Goal: Information Seeking & Learning: Learn about a topic

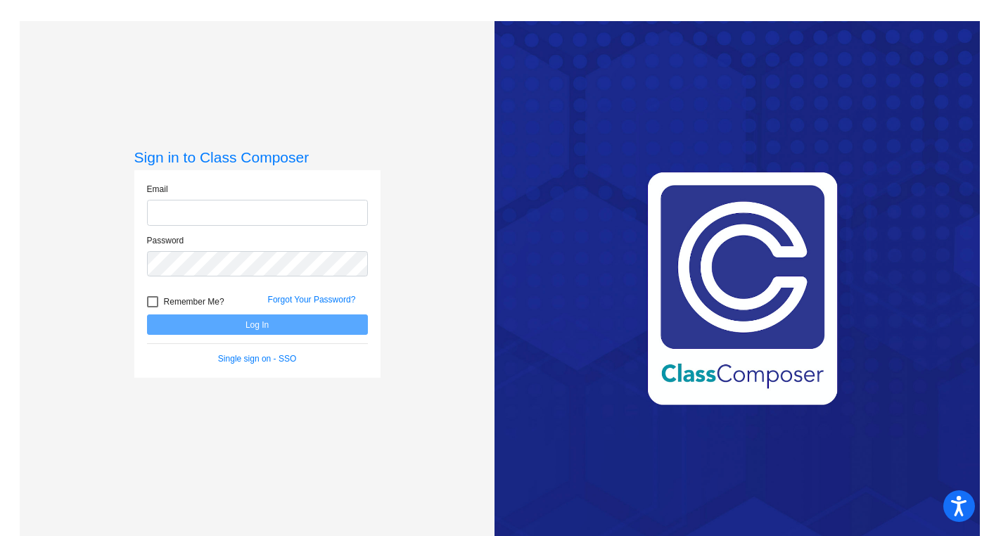
type input "[EMAIL_ADDRESS][DOMAIN_NAME]"
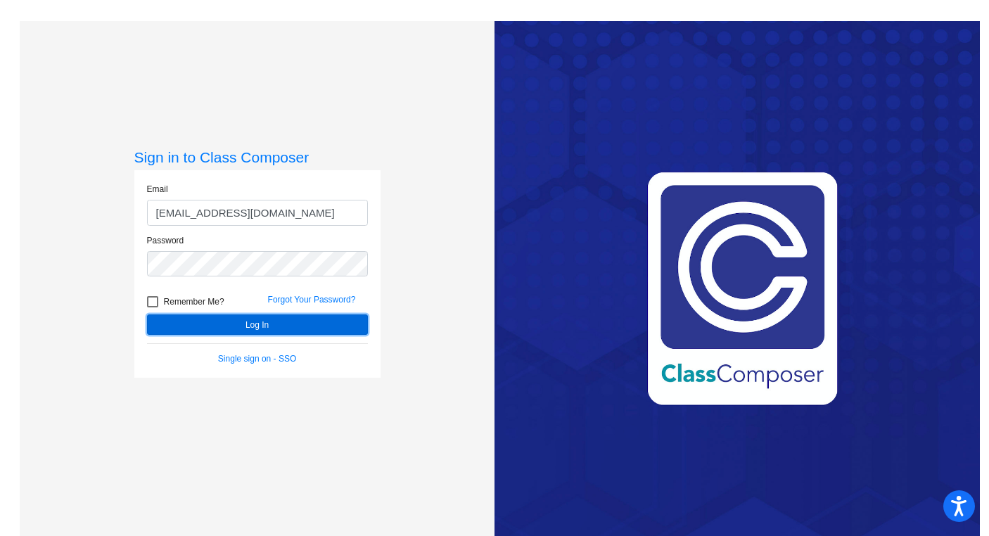
click at [254, 324] on button "Log In" at bounding box center [257, 324] width 221 height 20
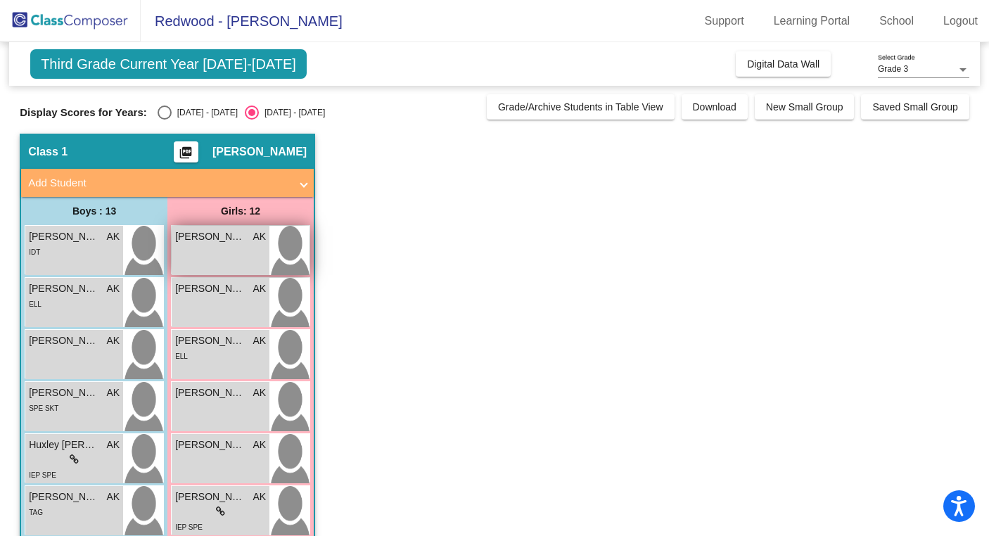
click at [234, 236] on span "[PERSON_NAME]" at bounding box center [210, 236] width 70 height 15
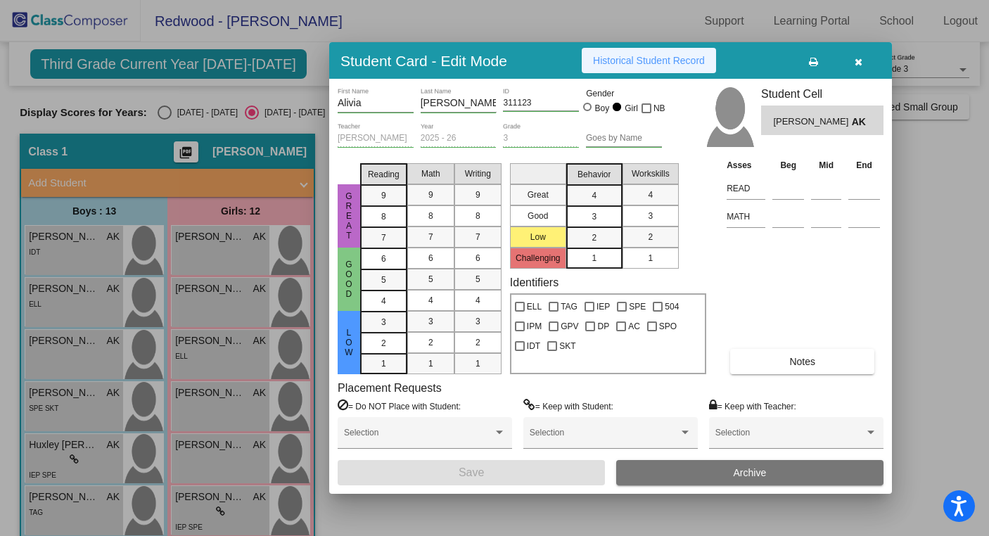
click at [652, 59] on span "Historical Student Record" at bounding box center [649, 60] width 112 height 11
click at [857, 60] on icon "button" at bounding box center [859, 62] width 8 height 10
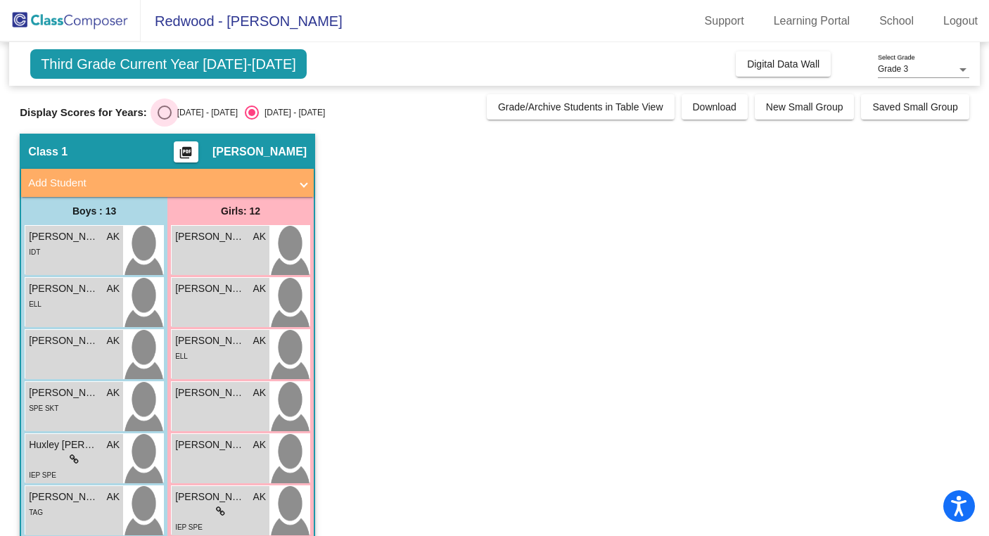
click at [165, 111] on div "Select an option" at bounding box center [165, 113] width 14 height 14
click at [165, 120] on input "[DATE] - [DATE]" at bounding box center [164, 120] width 1 height 1
radio input "true"
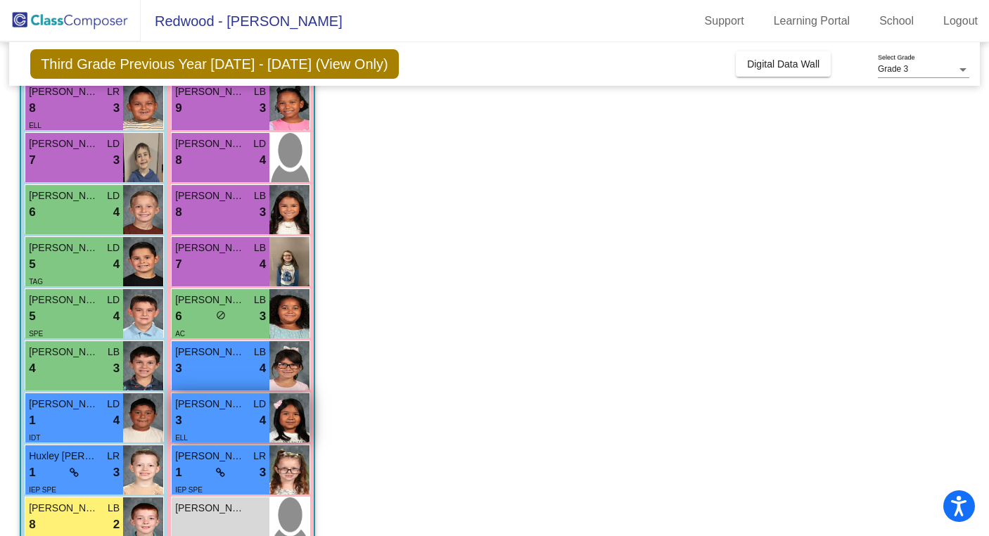
scroll to position [281, 0]
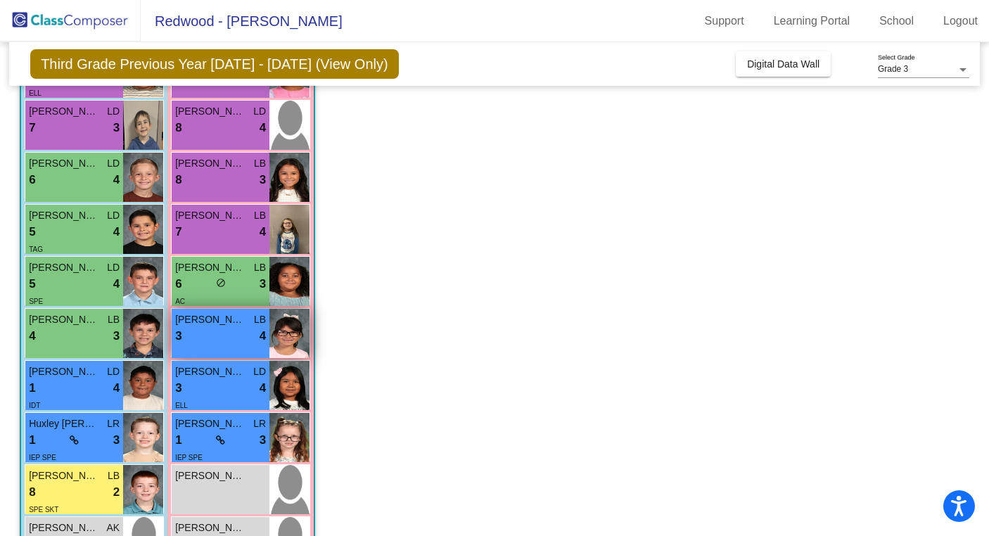
click at [222, 334] on div "3 lock do_not_disturb_alt 4" at bounding box center [220, 336] width 91 height 18
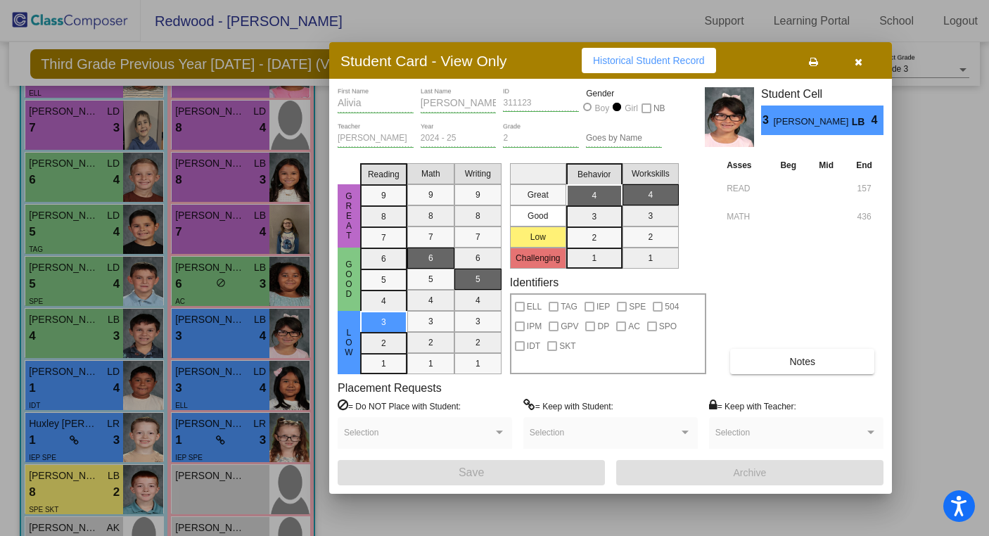
click at [232, 392] on div at bounding box center [494, 268] width 989 height 536
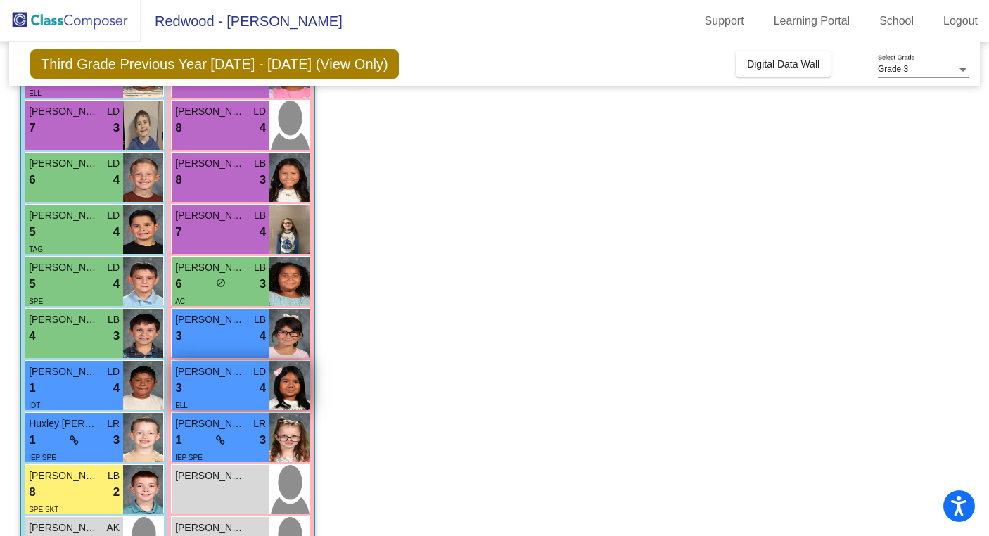
click at [225, 388] on div "3 lock do_not_disturb_alt 4" at bounding box center [220, 388] width 91 height 18
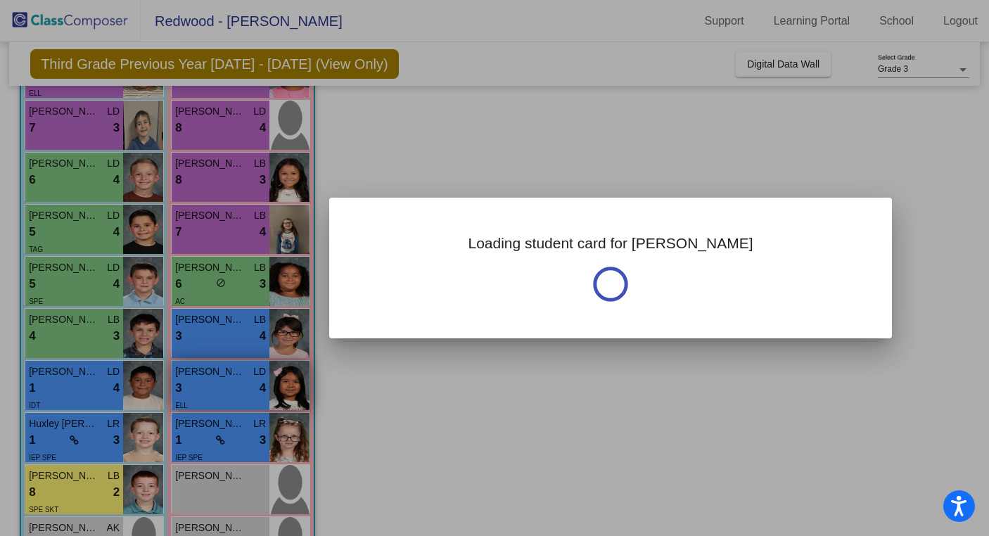
click at [225, 388] on div at bounding box center [494, 268] width 989 height 536
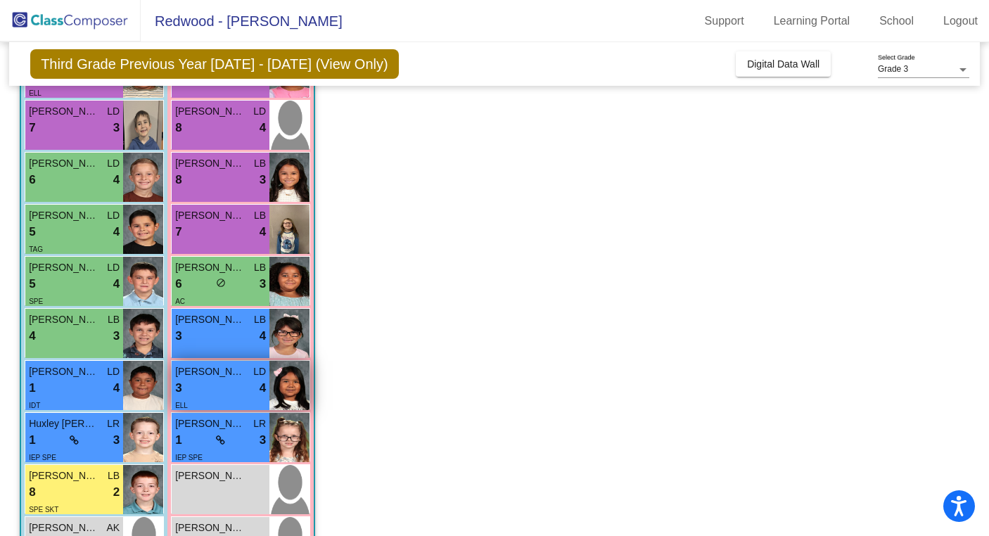
click at [228, 386] on div "3 lock do_not_disturb_alt 4" at bounding box center [220, 388] width 91 height 18
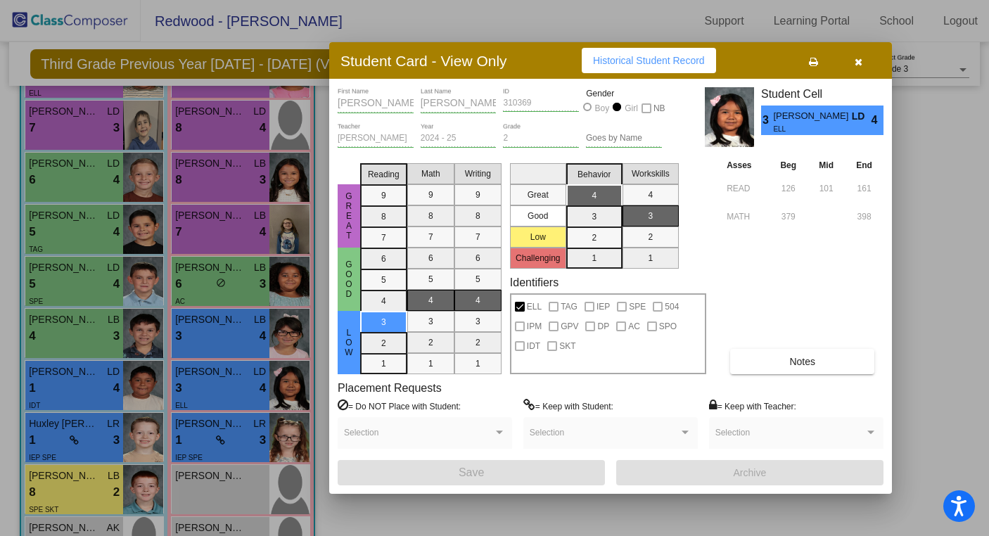
click at [222, 494] on div at bounding box center [494, 268] width 989 height 536
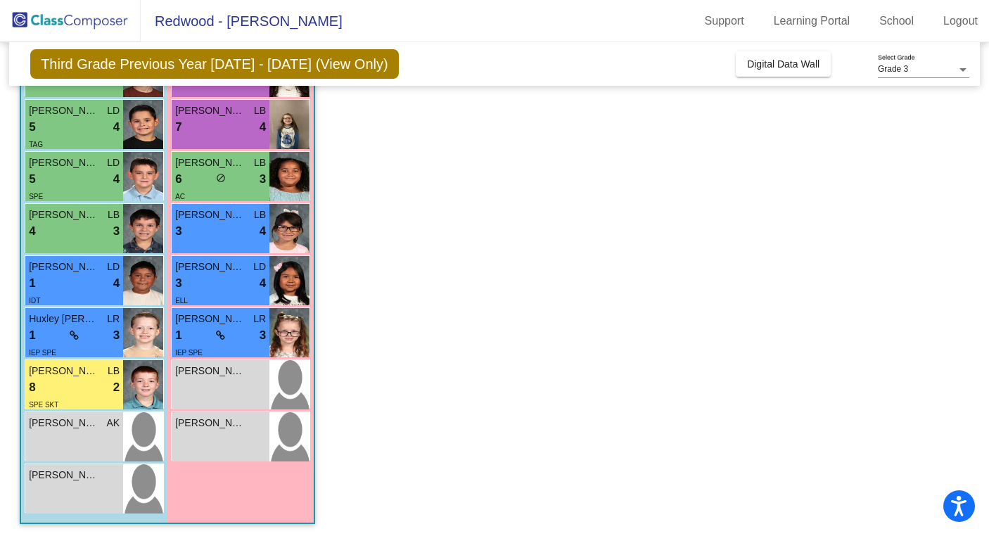
scroll to position [388, 0]
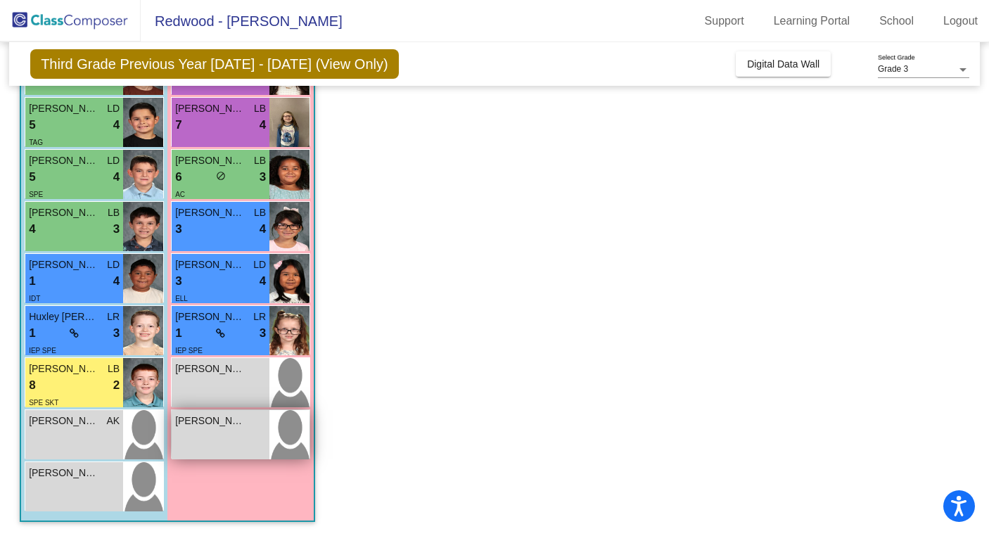
click at [232, 437] on div "[PERSON_NAME] [PERSON_NAME] lock do_not_disturb_alt" at bounding box center [221, 434] width 98 height 49
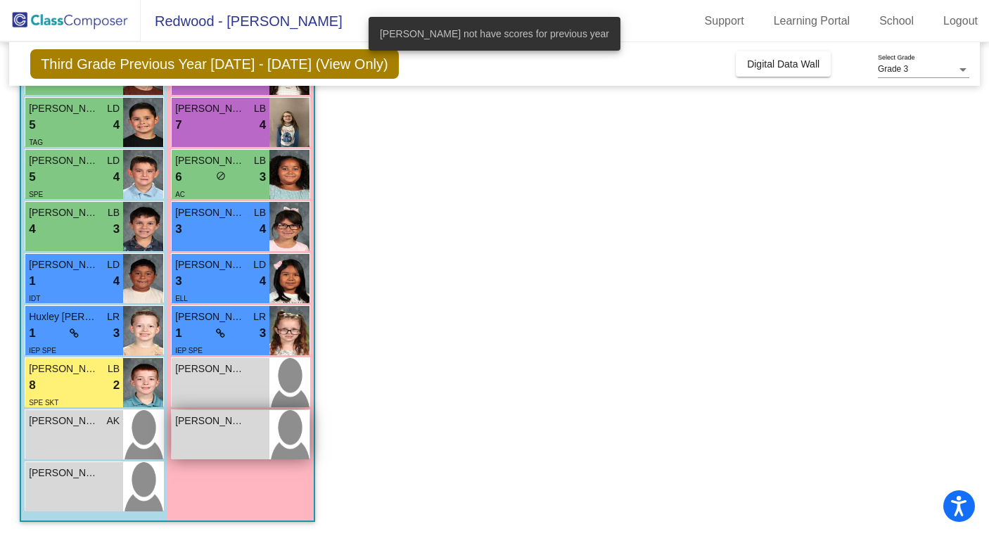
click at [232, 437] on div "[PERSON_NAME] [PERSON_NAME] lock do_not_disturb_alt" at bounding box center [221, 434] width 98 height 49
click at [0, 0] on div "Girls: 12 ChloeBelle [PERSON_NAME] 9 lock do_not_disturb_alt 4 [PERSON_NAME] LR…" at bounding box center [0, 0] width 0 height 0
click at [183, 433] on div "[PERSON_NAME] [PERSON_NAME] lock do_not_disturb_alt" at bounding box center [221, 434] width 98 height 49
click at [0, 0] on div "Girls: 12 ChloeBelle [PERSON_NAME] 9 lock do_not_disturb_alt 4 [PERSON_NAME] LR…" at bounding box center [0, 0] width 0 height 0
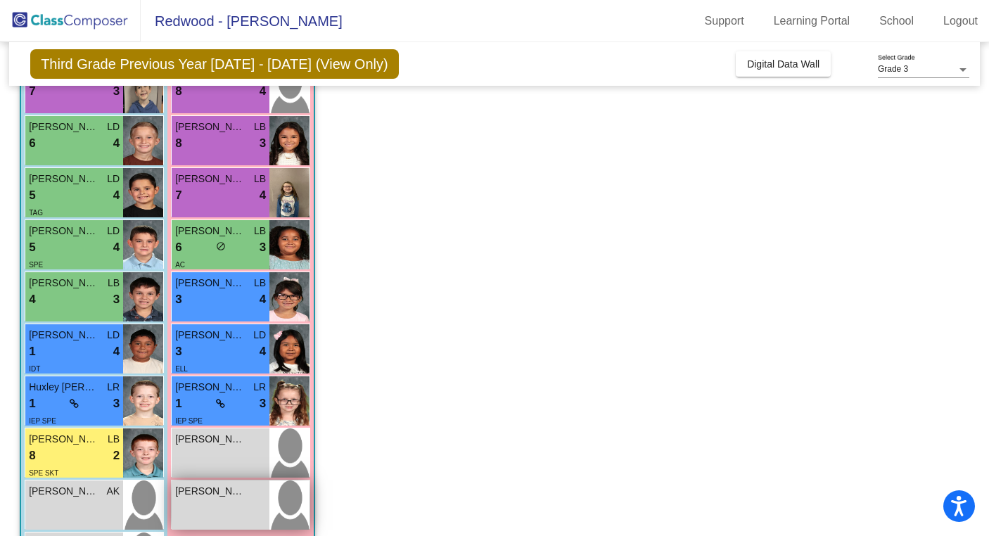
scroll to position [248, 0]
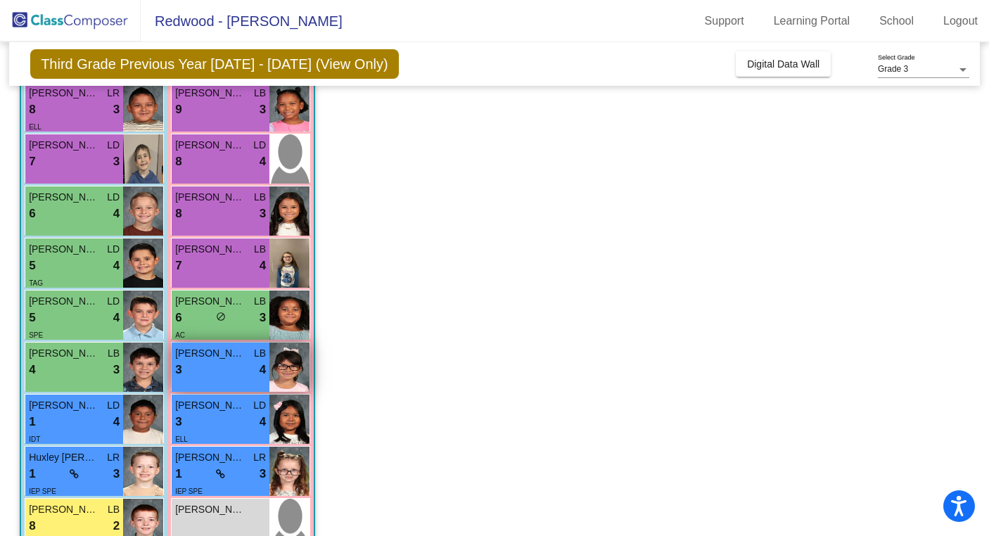
click at [221, 365] on div "3 lock do_not_disturb_alt 4" at bounding box center [220, 370] width 91 height 18
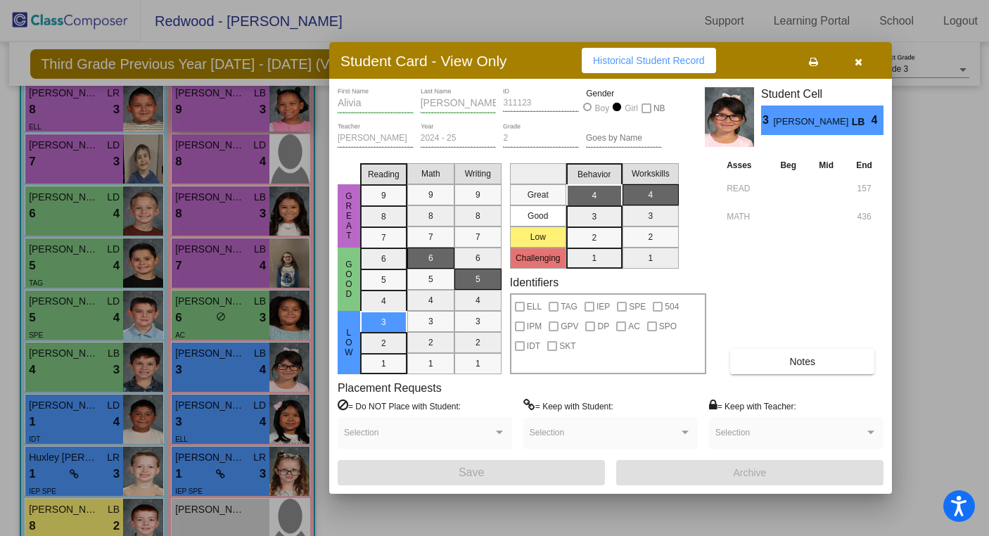
click at [219, 105] on div at bounding box center [494, 268] width 989 height 536
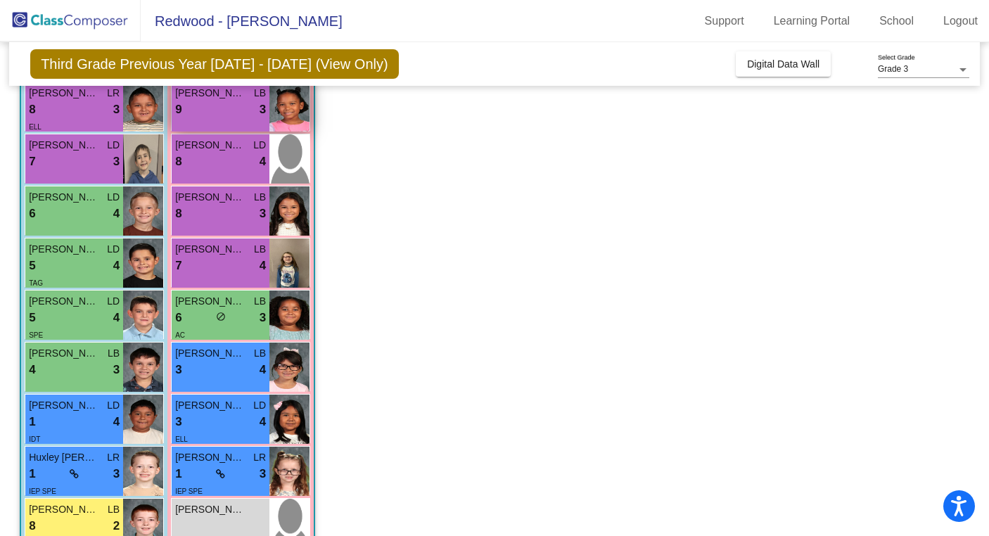
click at [219, 105] on div "9 lock do_not_disturb_alt 3" at bounding box center [220, 110] width 91 height 18
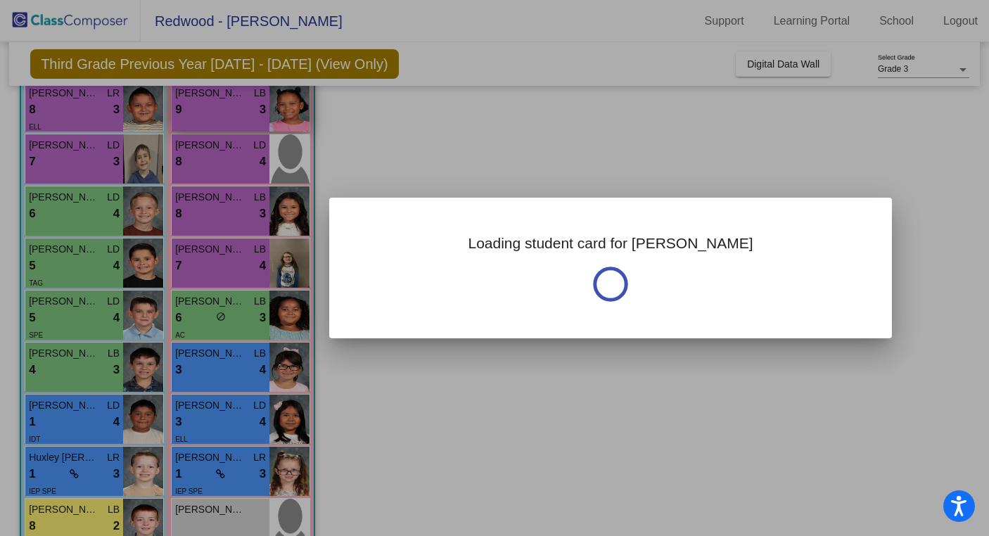
click at [219, 105] on div at bounding box center [494, 268] width 989 height 536
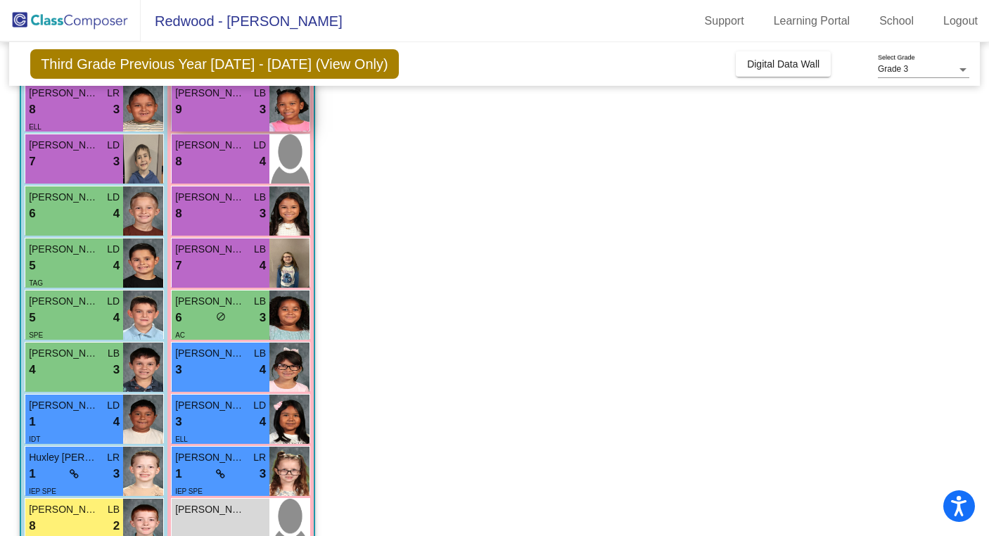
click at [219, 105] on div "9 lock do_not_disturb_alt 3" at bounding box center [220, 110] width 91 height 18
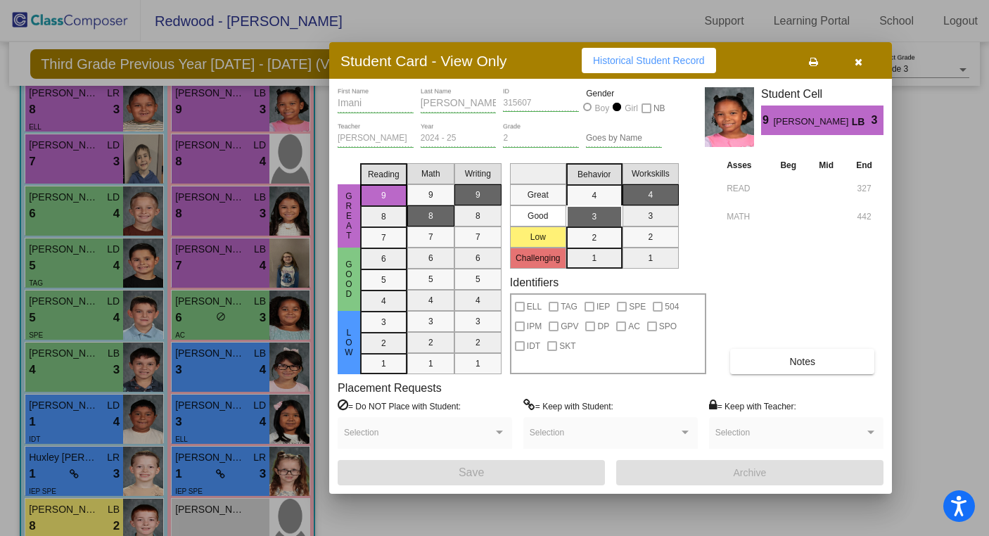
click at [217, 173] on div at bounding box center [494, 268] width 989 height 536
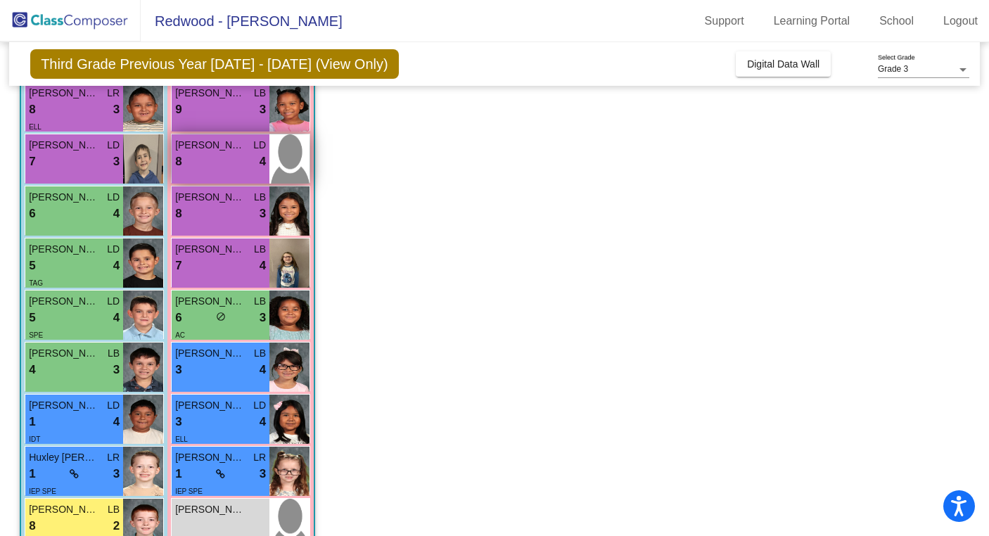
click at [215, 164] on div "8 lock do_not_disturb_alt 4" at bounding box center [220, 162] width 91 height 18
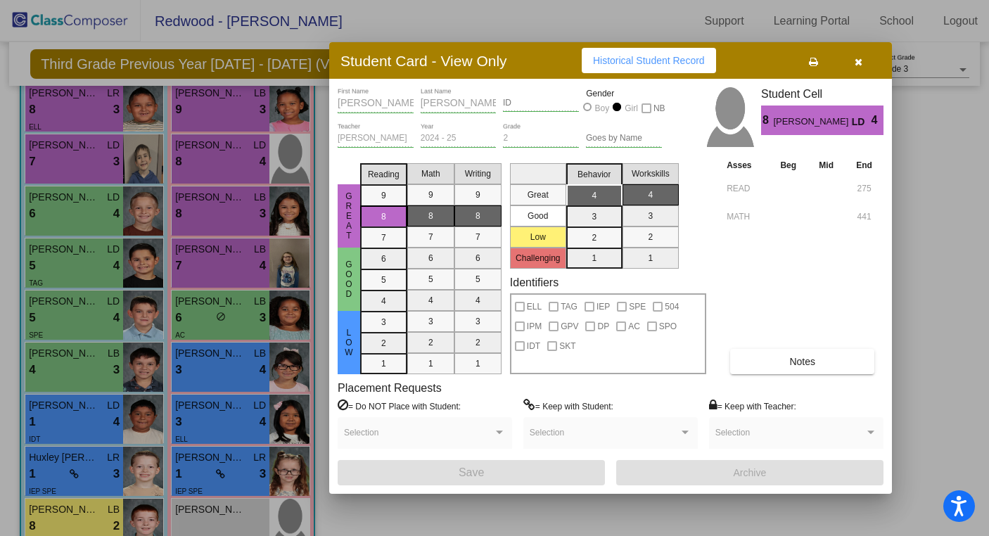
click at [223, 219] on div at bounding box center [494, 268] width 989 height 536
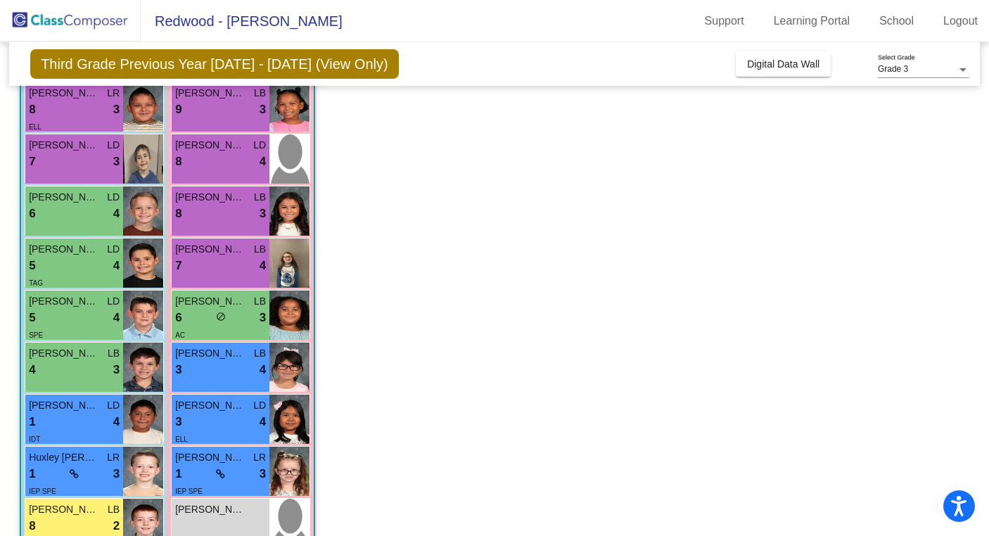
click at [223, 219] on div "8 lock do_not_disturb_alt 3" at bounding box center [220, 214] width 91 height 18
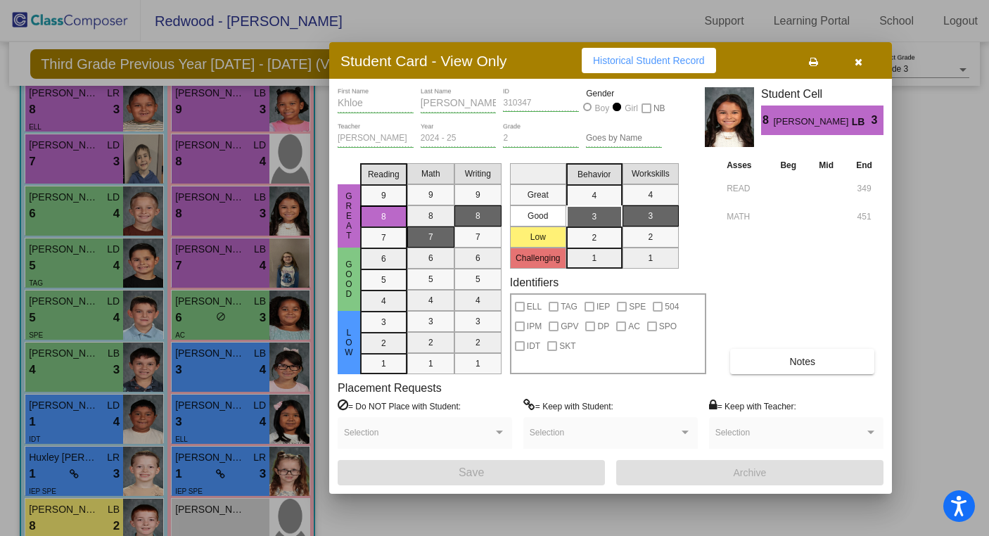
click at [218, 269] on div at bounding box center [494, 268] width 989 height 536
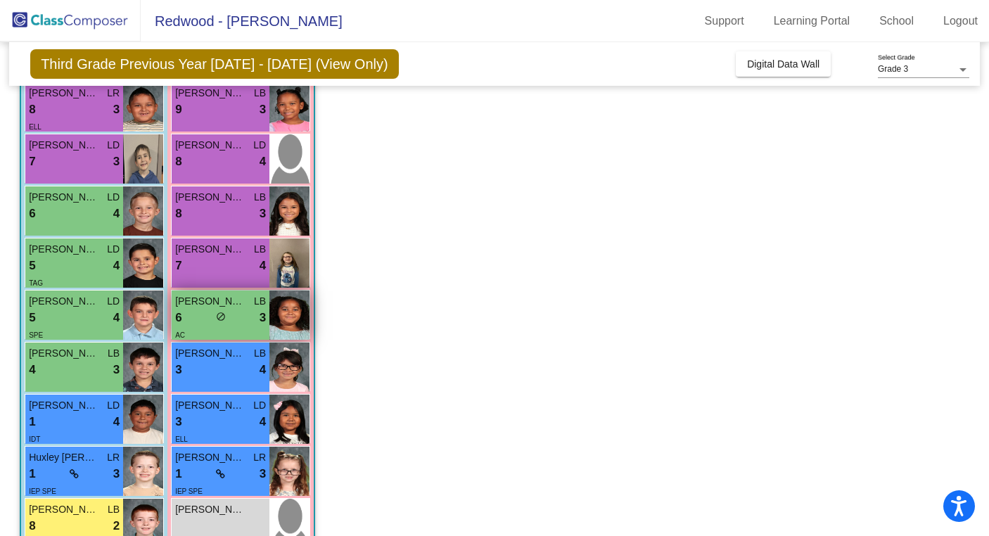
click at [245, 321] on div "6 lock do_not_disturb_alt 3" at bounding box center [220, 318] width 91 height 18
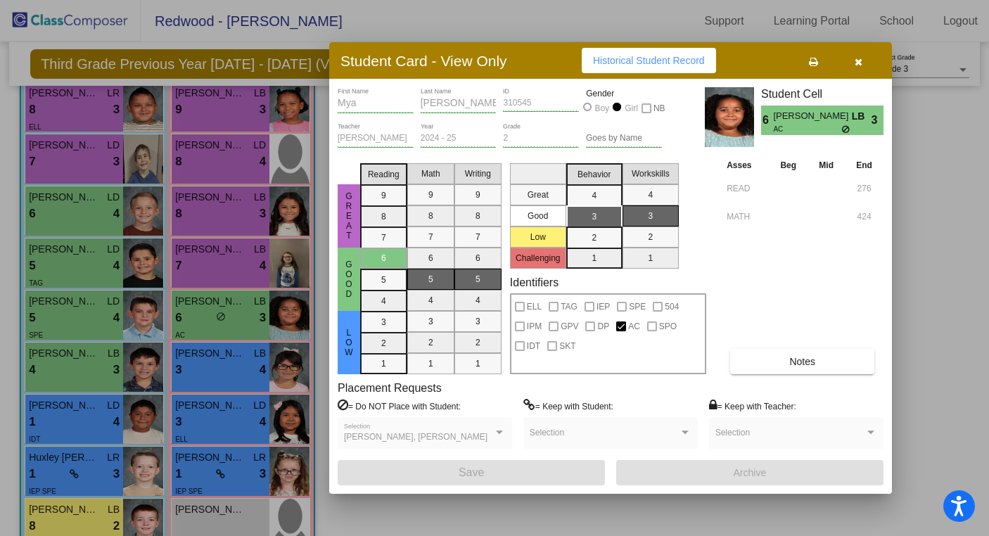
click at [922, 320] on div at bounding box center [494, 268] width 989 height 536
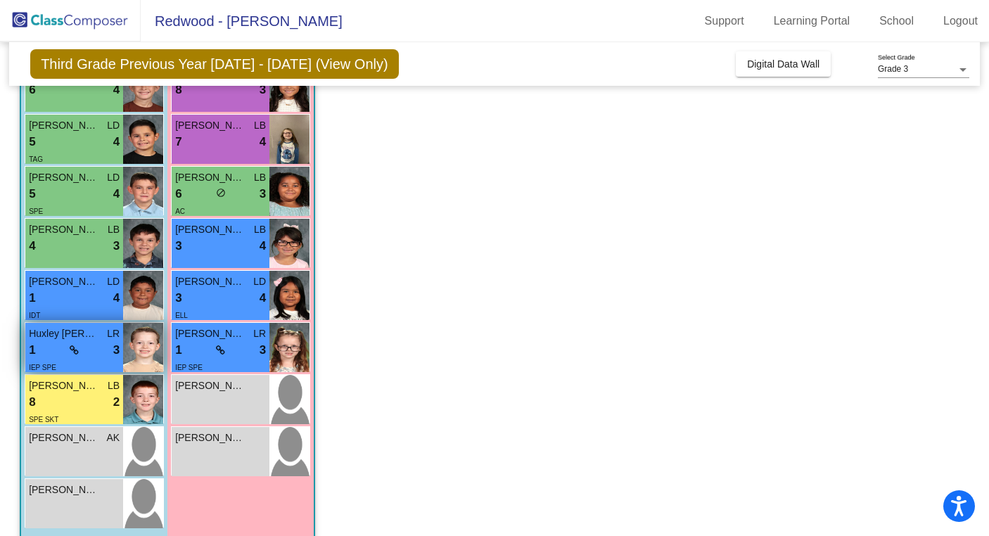
scroll to position [388, 0]
